Goal: Complete application form: Complete application form

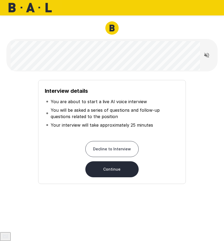
click at [119, 168] on button "Continue" at bounding box center [111, 169] width 53 height 16
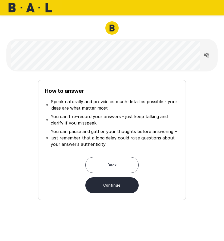
click at [201, 150] on div "How to answer Speak naturally and provide as much detail as possible - your ide…" at bounding box center [112, 138] width 207 height 124
click at [199, 150] on div "How to answer Speak naturally and provide as much detail as possible - your ide…" at bounding box center [112, 138] width 207 height 124
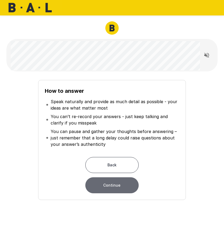
click at [123, 189] on button "Continue" at bounding box center [111, 185] width 53 height 16
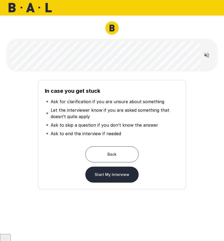
click at [120, 180] on button "Start My Interview" at bounding box center [111, 175] width 53 height 16
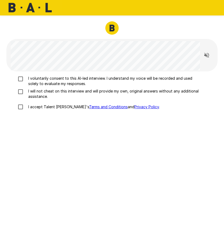
click at [31, 88] on p "I will not cheat on this interview and will provide my own, original answers wi…" at bounding box center [114, 93] width 176 height 11
click at [31, 81] on p "I voluntarily consent to this AI-led interview. I understand my voice will be r…" at bounding box center [114, 81] width 176 height 11
click at [28, 107] on p "I accept Talent Llama's Terms and Conditions and Privacy Policy ." at bounding box center [92, 106] width 133 height 5
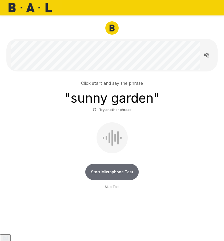
click at [130, 174] on button "Start Microphone Test" at bounding box center [111, 172] width 53 height 16
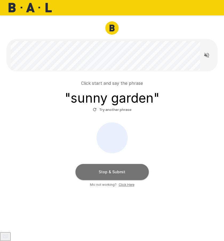
click at [131, 176] on button "Stop & Submit" at bounding box center [111, 172] width 73 height 16
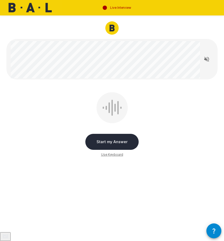
click at [127, 142] on button "Start my Answer" at bounding box center [111, 142] width 53 height 16
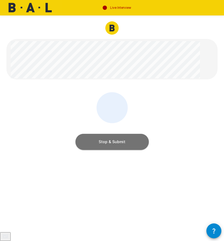
click at [126, 142] on button "Stop & Submit" at bounding box center [111, 142] width 73 height 16
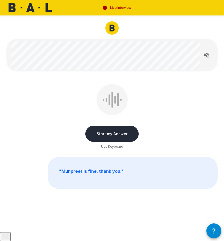
click at [127, 131] on button "Start my Answer" at bounding box center [111, 134] width 53 height 16
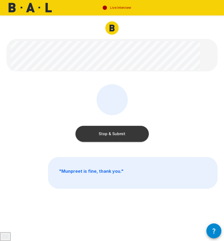
click at [127, 135] on button "Stop & Submit" at bounding box center [111, 134] width 73 height 16
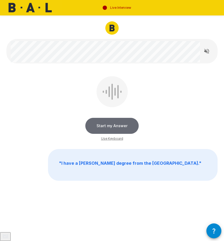
click at [125, 129] on button "Start my Answer" at bounding box center [111, 126] width 53 height 16
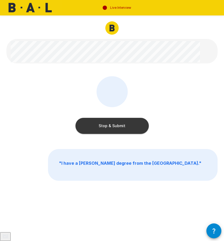
click at [139, 129] on button "Stop & Submit" at bounding box center [111, 126] width 73 height 16
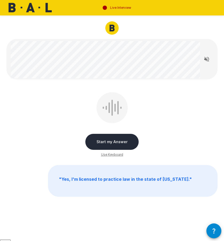
click at [117, 140] on button "Start my Answer" at bounding box center [111, 142] width 53 height 16
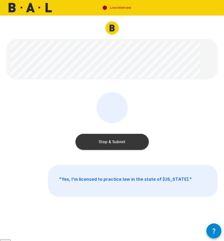
click at [135, 144] on button "Stop & Submit" at bounding box center [111, 142] width 73 height 16
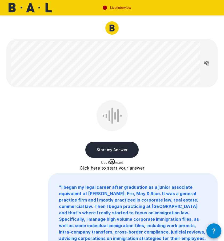
click at [122, 150] on button "Start my Answer" at bounding box center [111, 150] width 53 height 16
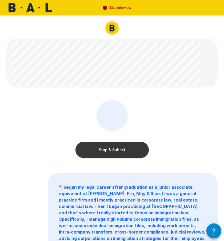
click at [119, 149] on button "Stop & Submit" at bounding box center [111, 150] width 73 height 16
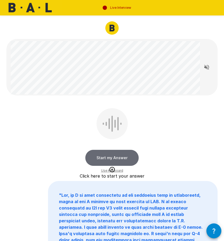
click at [106, 155] on button "Start my Answer" at bounding box center [111, 158] width 53 height 16
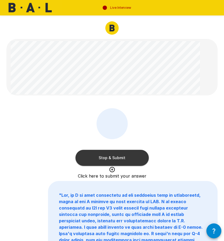
click at [169, 158] on div "Stop & Submit Click here to submit your answer" at bounding box center [111, 138] width 211 height 60
click at [133, 160] on button "Stop & Submit" at bounding box center [111, 158] width 73 height 16
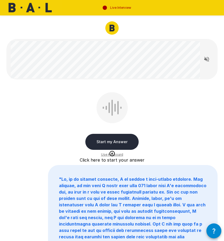
click at [115, 142] on button "Start my Answer" at bounding box center [111, 142] width 53 height 16
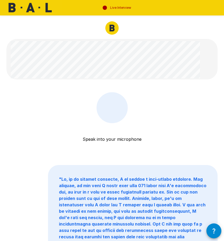
click at [161, 117] on div "Speak into your microphone Stop & Submit" at bounding box center [111, 122] width 211 height 60
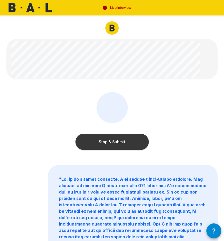
click at [138, 136] on button "Stop & Submit" at bounding box center [111, 142] width 73 height 16
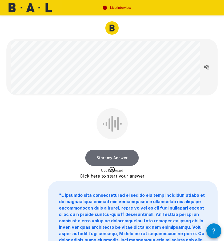
click at [110, 160] on button "Start my Answer" at bounding box center [111, 158] width 53 height 16
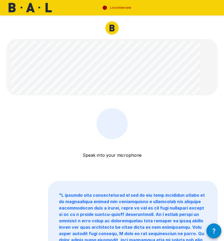
click at [178, 128] on div "Speak into your microphone Stop & Submit" at bounding box center [111, 138] width 211 height 60
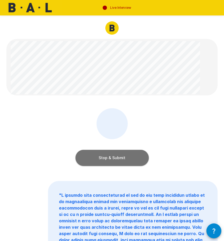
click at [132, 158] on button "Stop & Submit" at bounding box center [111, 158] width 73 height 16
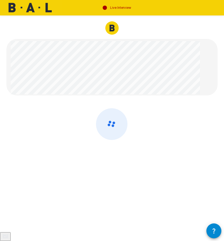
click at [185, 98] on div at bounding box center [112, 105] width 224 height 211
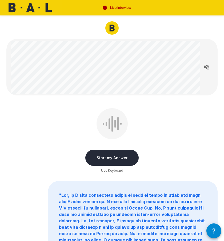
click at [35, 155] on div "Start my Answer Use Keyboard" at bounding box center [111, 138] width 211 height 60
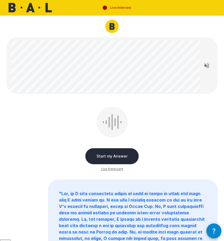
click at [36, 152] on div "Start my Answer Use Keyboard" at bounding box center [111, 137] width 211 height 60
click at [44, 152] on div "Start my Answer Use Keyboard" at bounding box center [111, 137] width 211 height 60
click at [117, 155] on button "Start my Answer" at bounding box center [111, 156] width 53 height 16
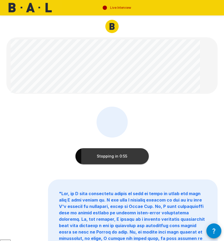
click at [127, 155] on button "Stopping in 0:55" at bounding box center [111, 156] width 73 height 16
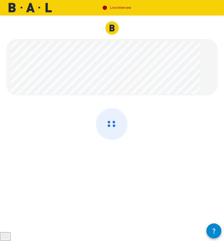
scroll to position [0, 0]
click at [149, 125] on div at bounding box center [111, 138] width 211 height 60
click at [147, 113] on div at bounding box center [111, 138] width 211 height 60
click at [150, 105] on div at bounding box center [112, 105] width 224 height 211
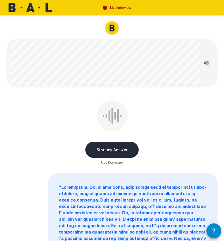
click at [98, 147] on button "Start my Answer" at bounding box center [111, 150] width 53 height 16
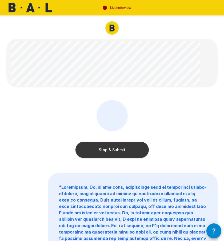
click at [137, 151] on button "Stop & Submit" at bounding box center [111, 150] width 73 height 16
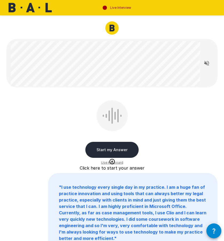
click at [124, 148] on button "Start my Answer" at bounding box center [111, 150] width 53 height 16
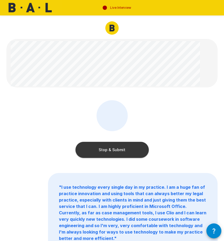
click at [132, 142] on button "Stop & Submit" at bounding box center [111, 150] width 73 height 16
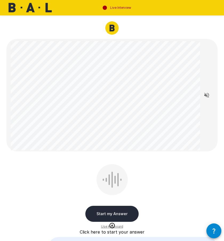
click at [131, 213] on button "Start my Answer" at bounding box center [111, 214] width 53 height 16
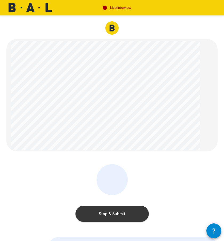
click at [131, 213] on button "Stop & Submit" at bounding box center [111, 214] width 73 height 16
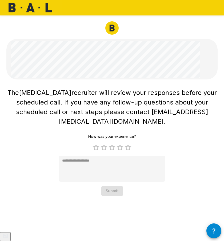
type textarea "*"
